Goal: Information Seeking & Learning: Find specific fact

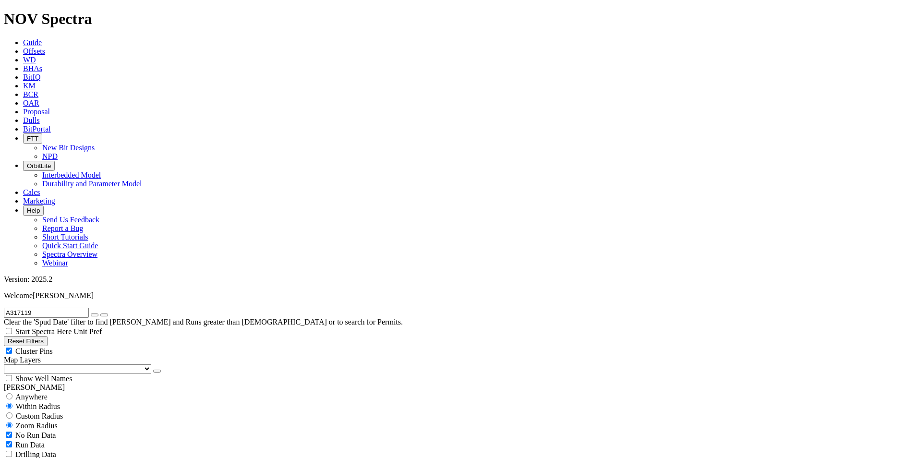
scroll to position [940, 0]
click at [95, 315] on icon "button" at bounding box center [95, 315] width 0 height 0
click at [89, 308] on input "text" at bounding box center [46, 313] width 85 height 10
type input "A317850"
click at [100, 313] on button "submit" at bounding box center [104, 314] width 8 height 3
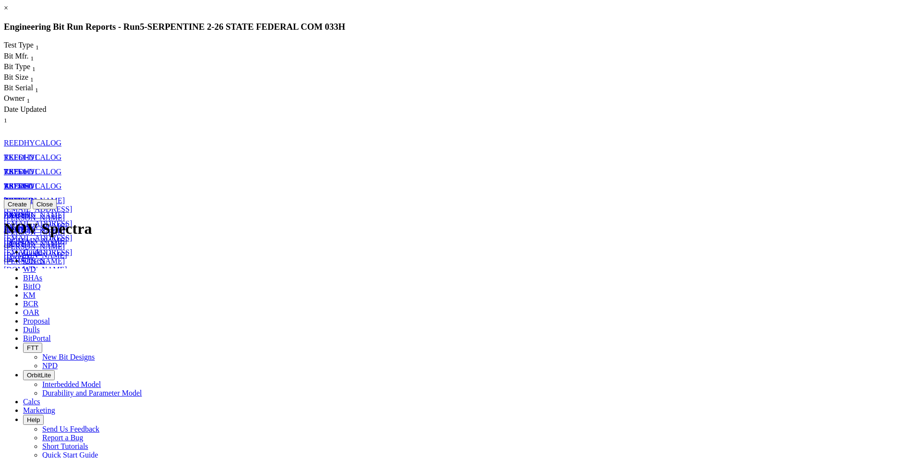
click at [29, 211] on span "in" at bounding box center [26, 215] width 6 height 8
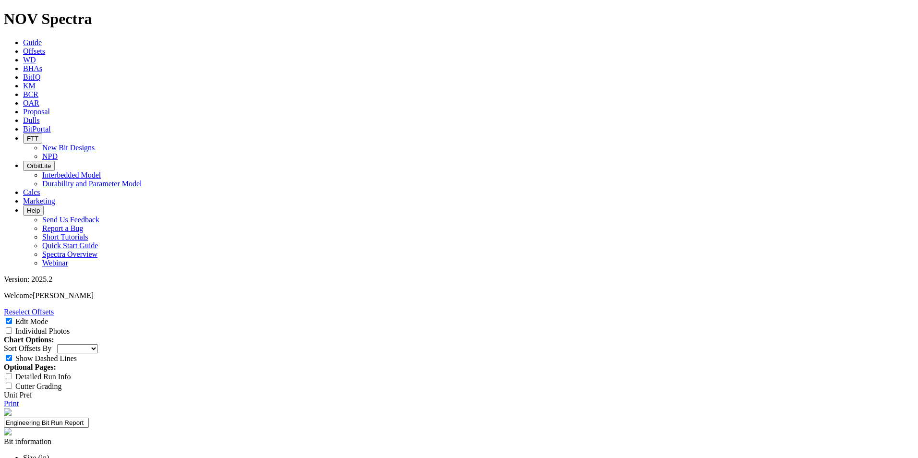
scroll to position [672, 0]
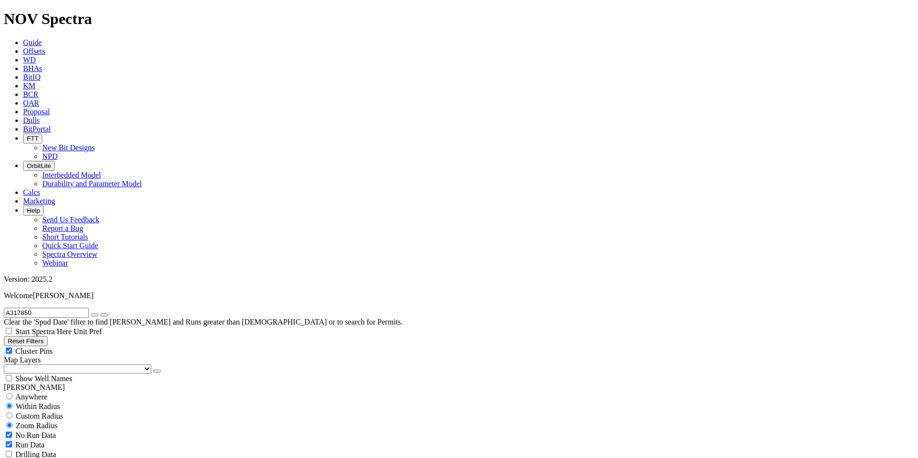
click at [46, 308] on input "A317850" at bounding box center [46, 313] width 85 height 10
click at [100, 313] on button "submit" at bounding box center [104, 314] width 8 height 3
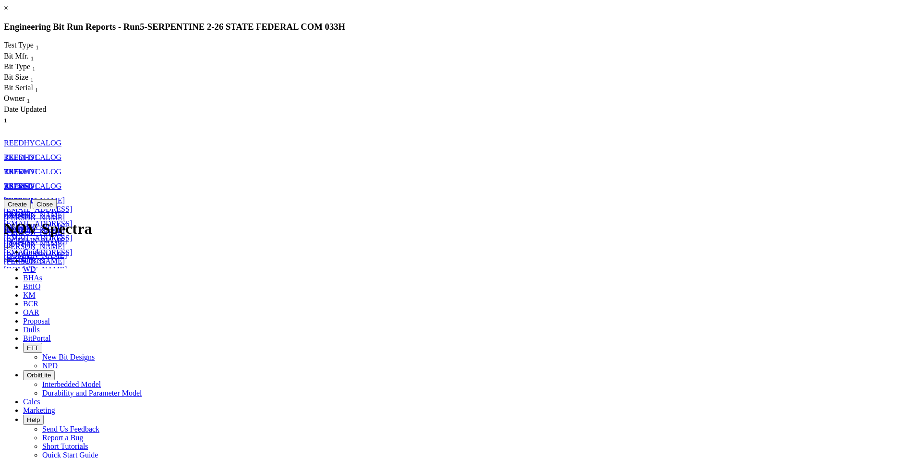
click at [33, 182] on span "A317850" at bounding box center [18, 186] width 29 height 8
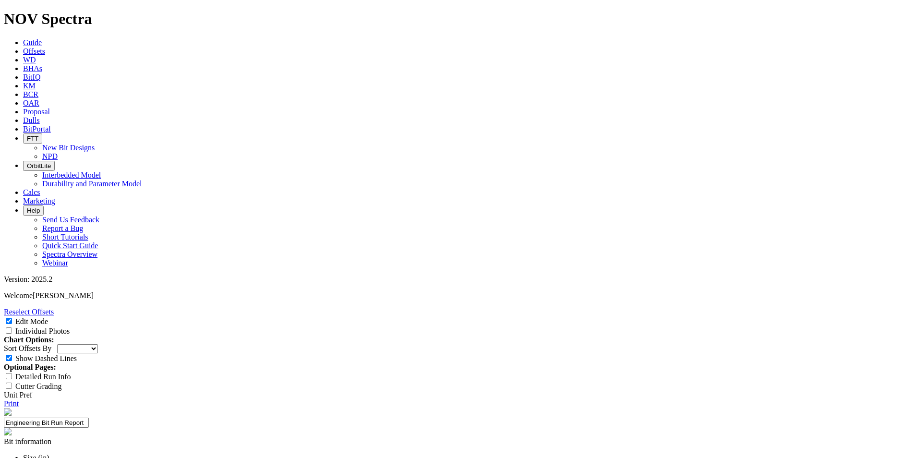
scroll to position [108, 0]
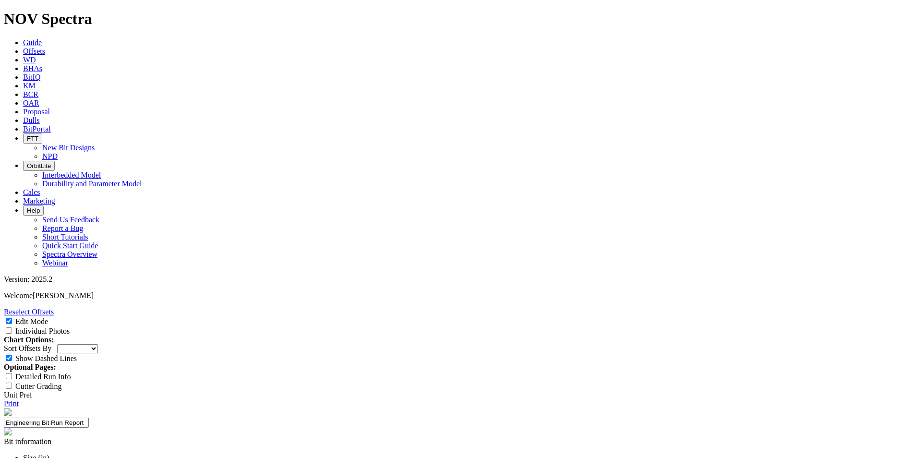
type textarea "The 7-7/8" TKF61-D1 SN A317850 was the first bit used to drill the lateral sect…"
click at [19, 399] on link "Print" at bounding box center [11, 403] width 15 height 8
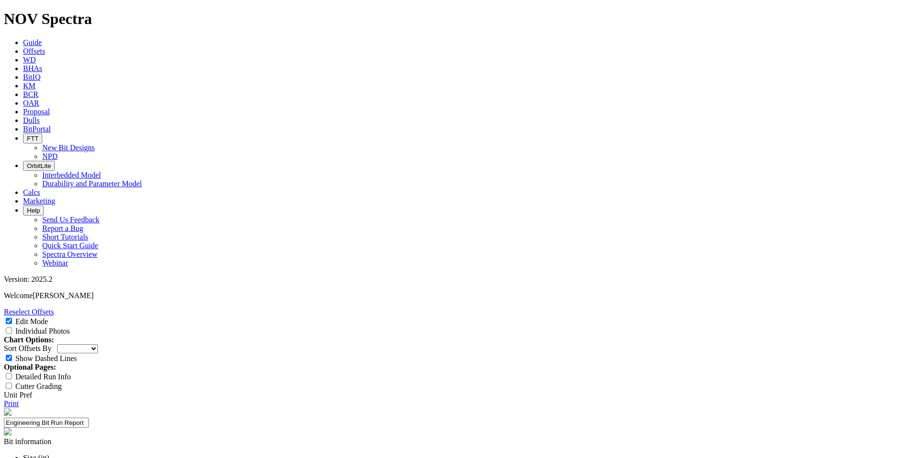
scroll to position [99, 0]
